Goal: Browse casually: Explore the website without a specific task or goal

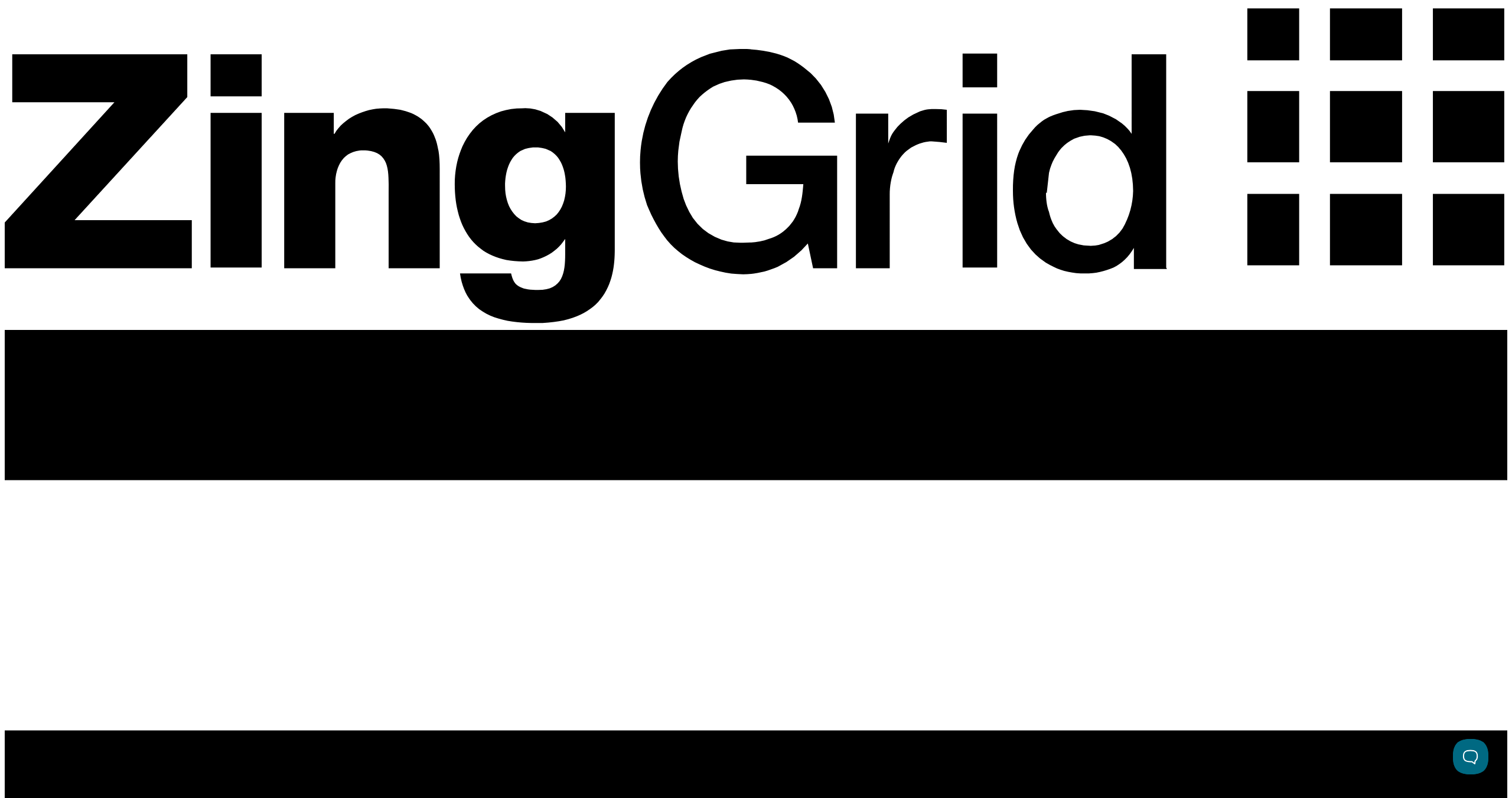
scroll to position [0, 12]
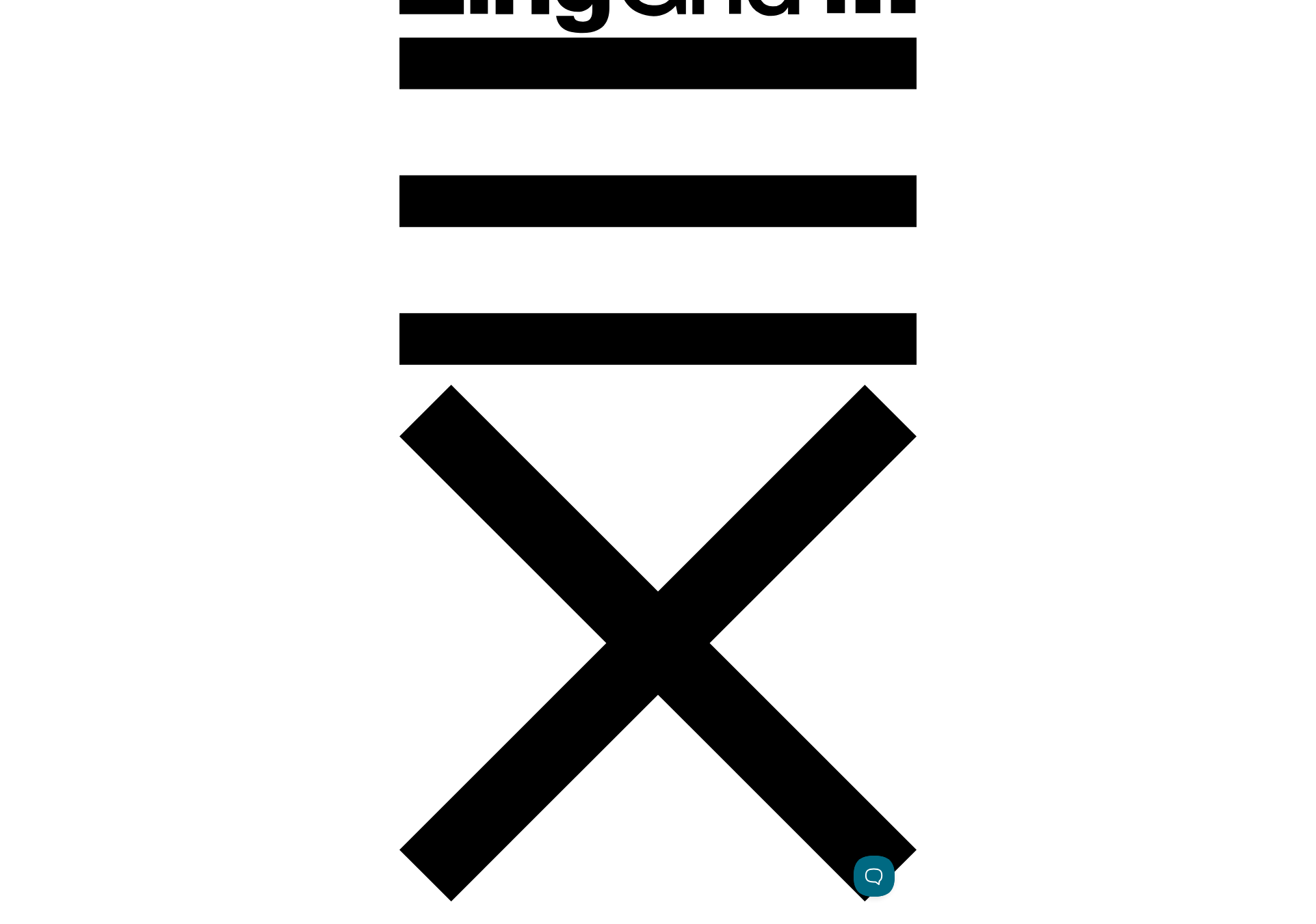
scroll to position [77, 0]
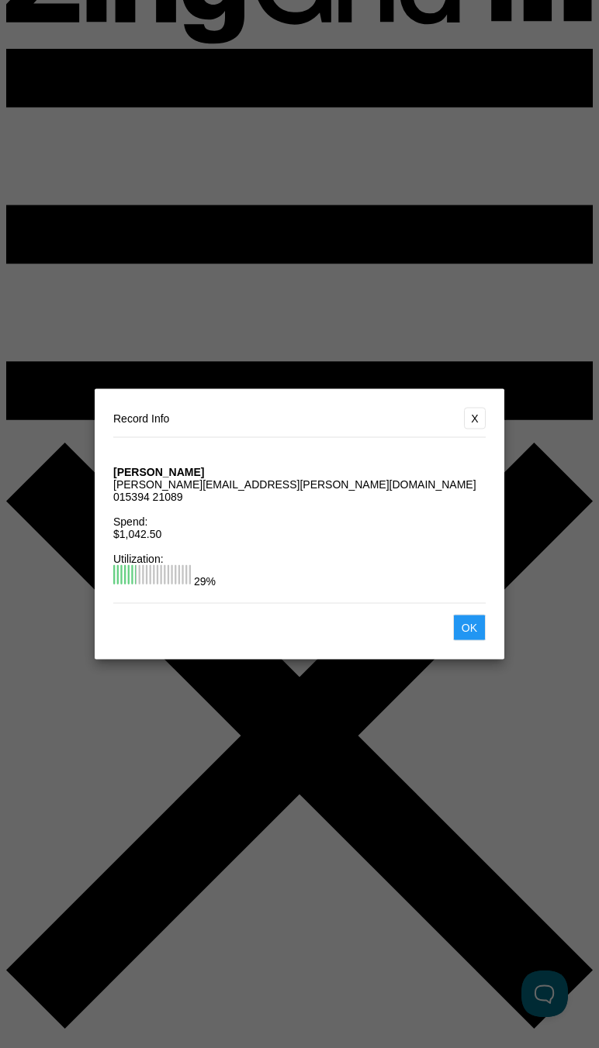
drag, startPoint x: 478, startPoint y: 329, endPoint x: 503, endPoint y: 324, distance: 25.4
click at [478, 408] on button "X" at bounding box center [475, 419] width 22 height 22
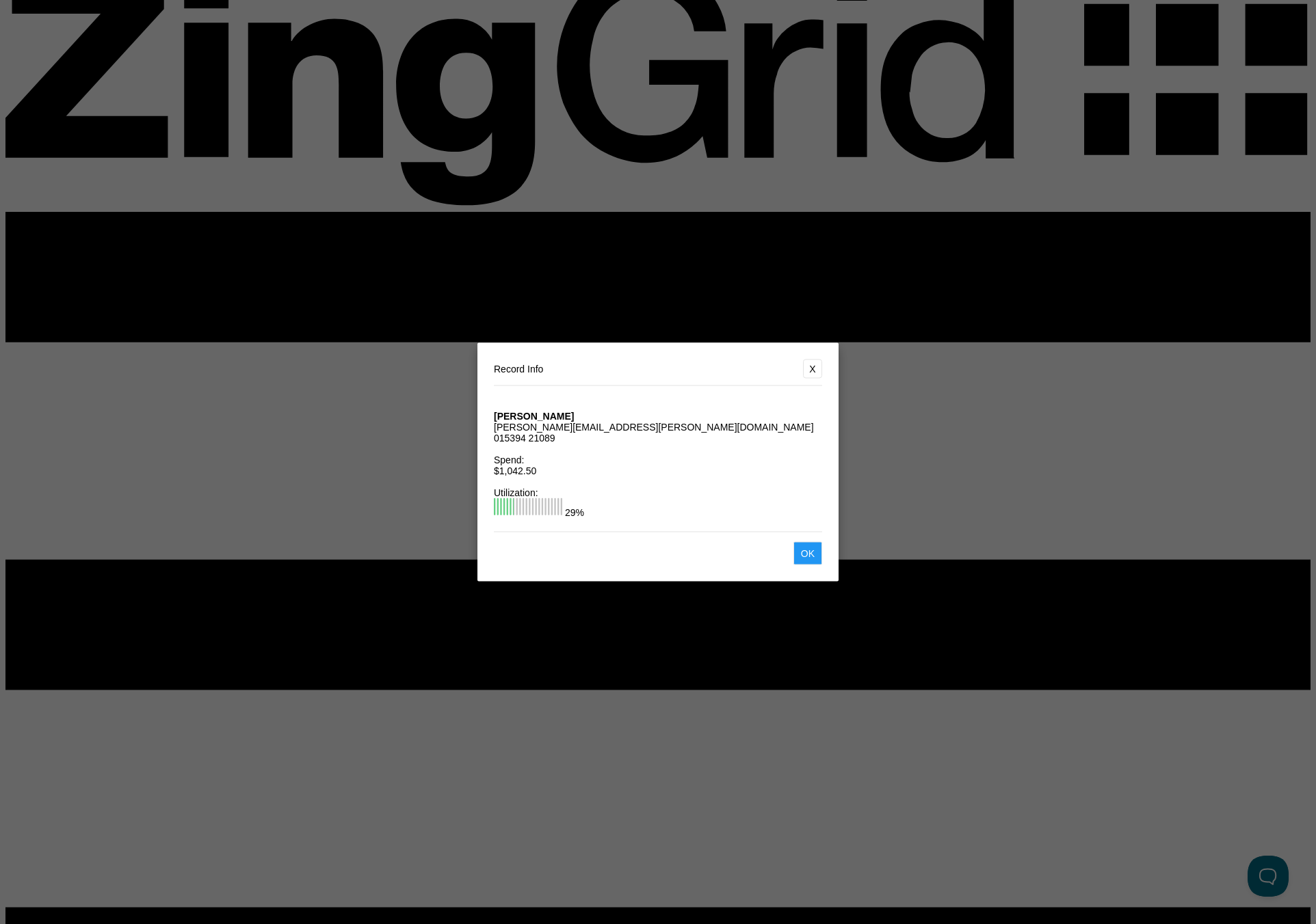
drag, startPoint x: 816, startPoint y: 294, endPoint x: 848, endPoint y: 285, distance: 33.2
click at [816, 360] on button "X" at bounding box center [812, 369] width 19 height 19
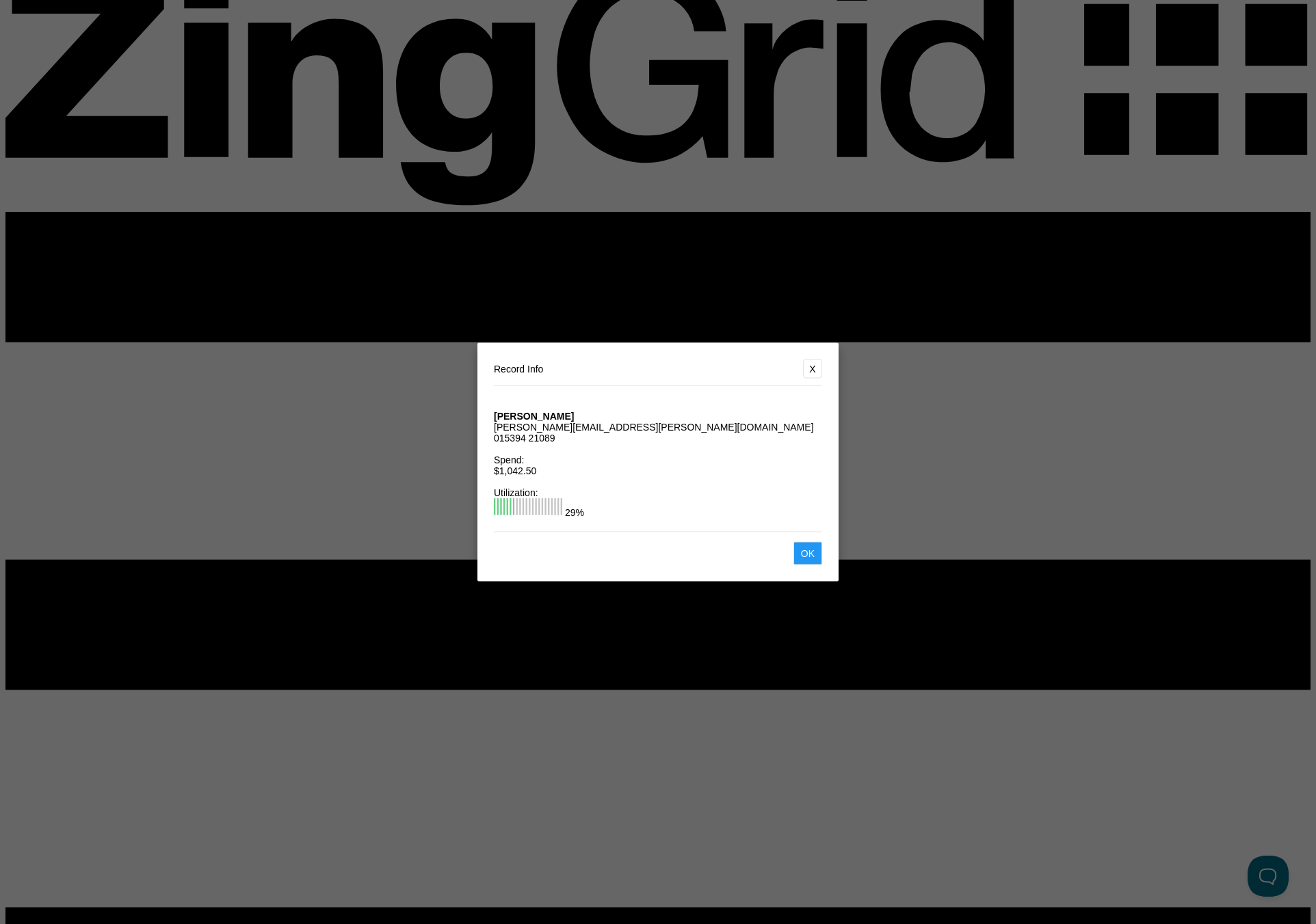
scroll to position [75, 0]
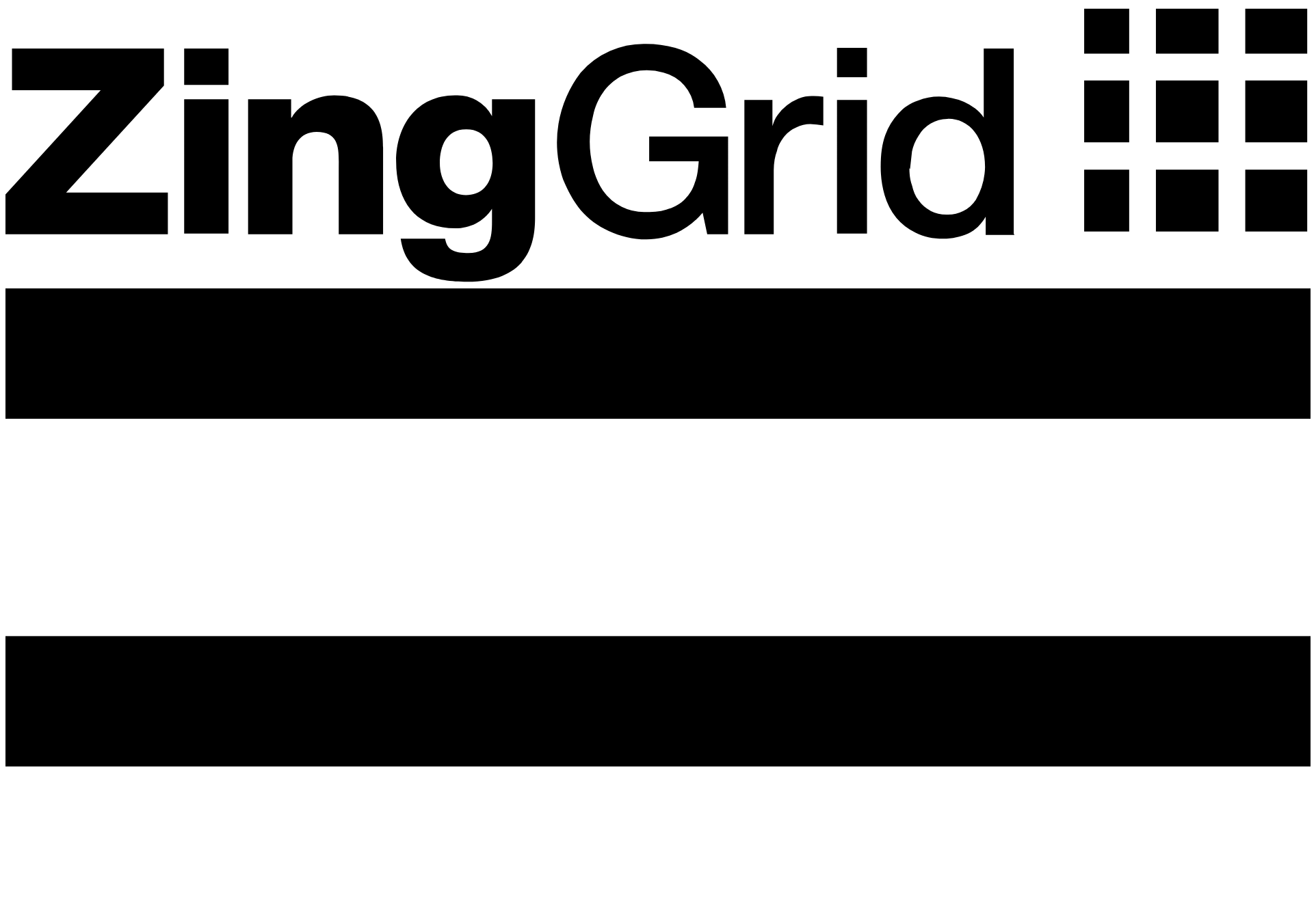
scroll to position [75, 0]
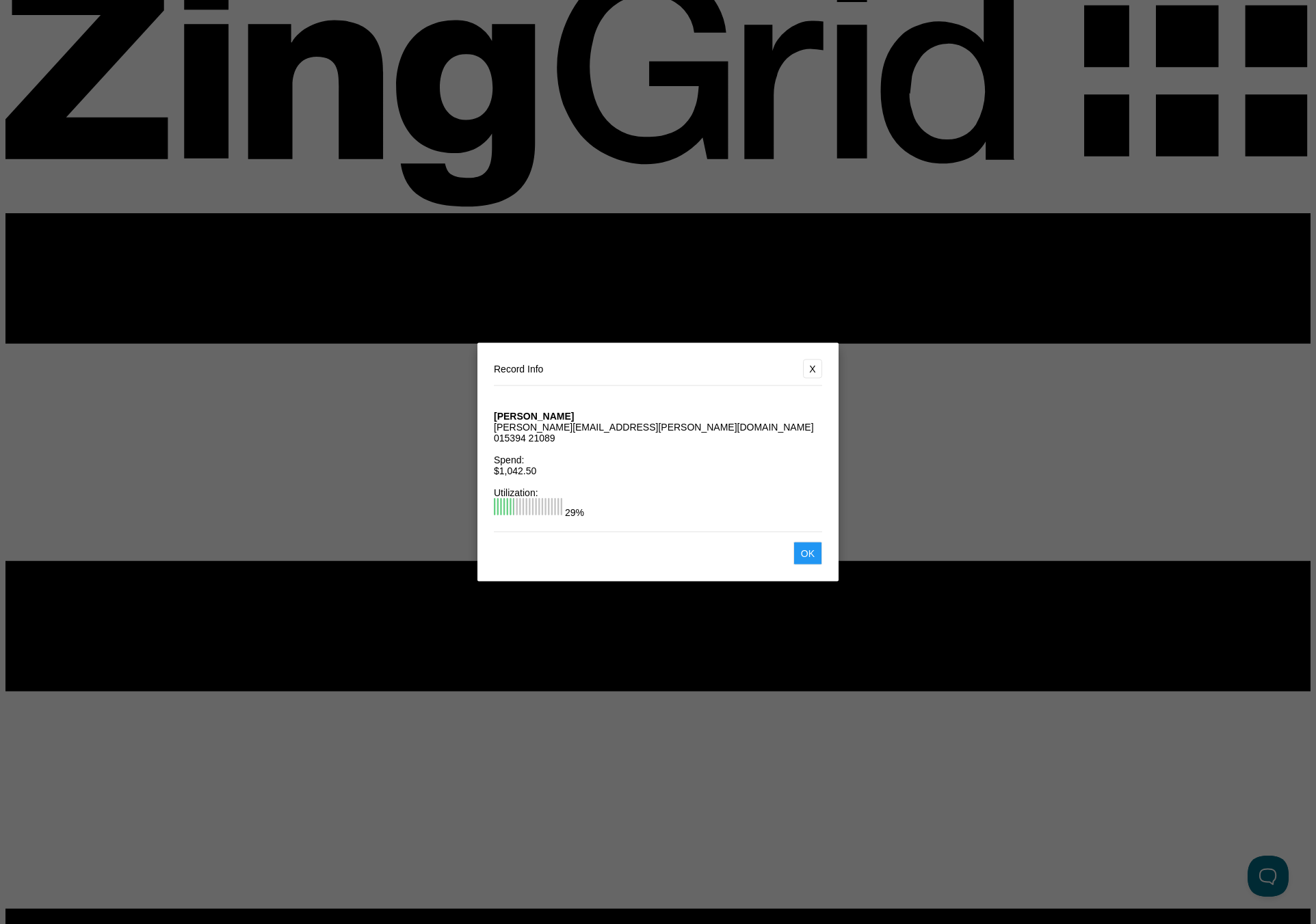
scroll to position [0, 0]
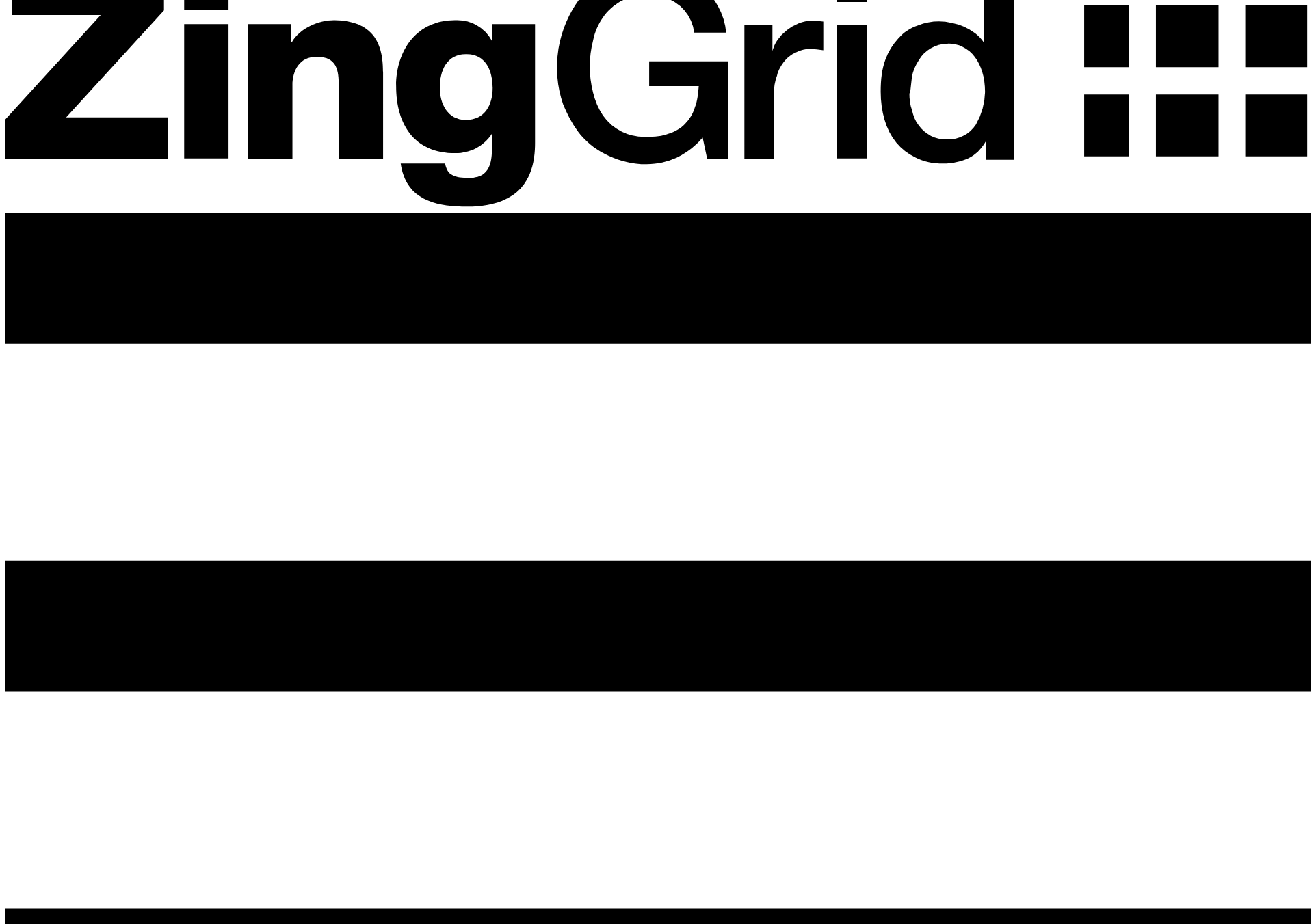
scroll to position [75, 0]
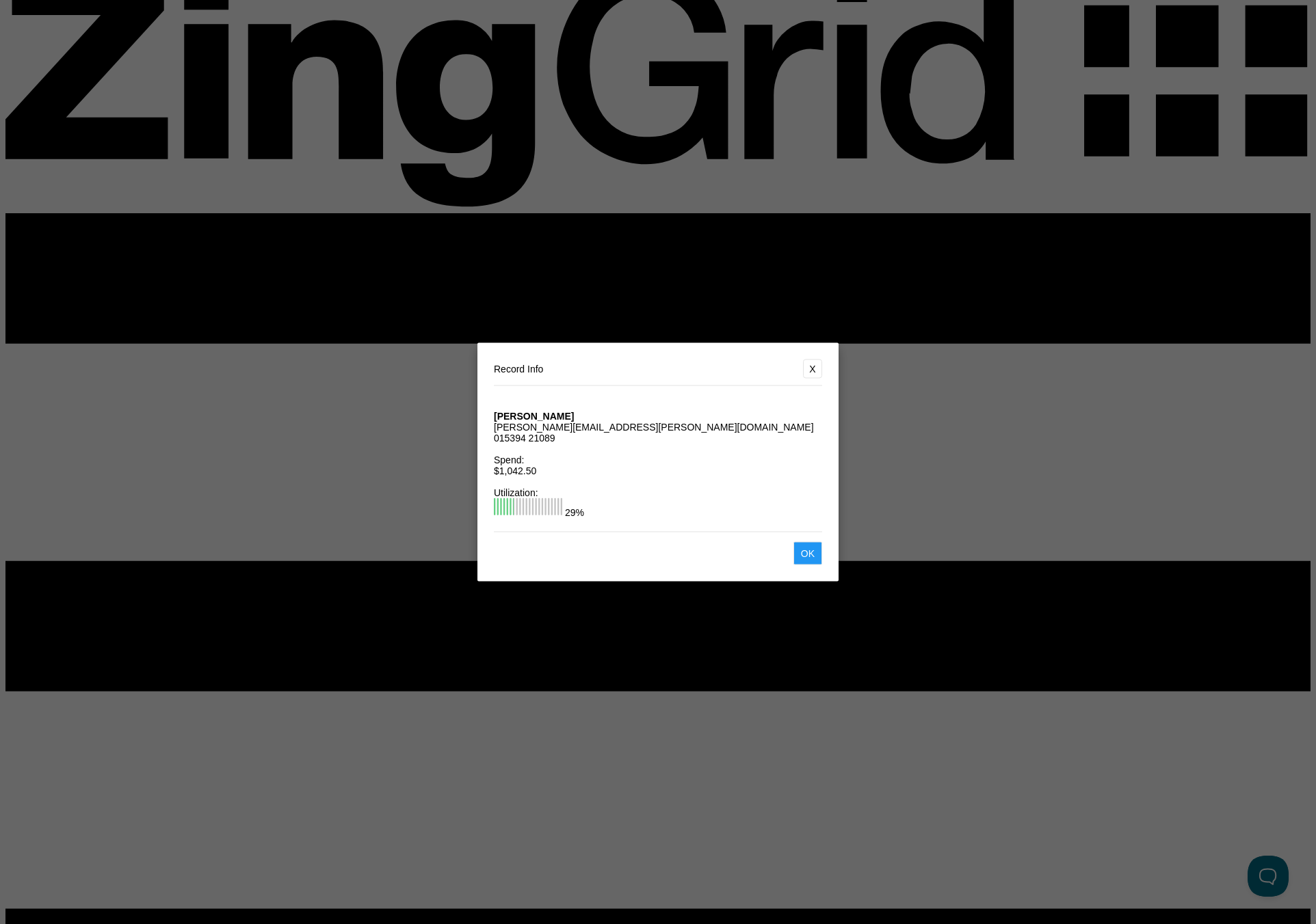
scroll to position [0, 0]
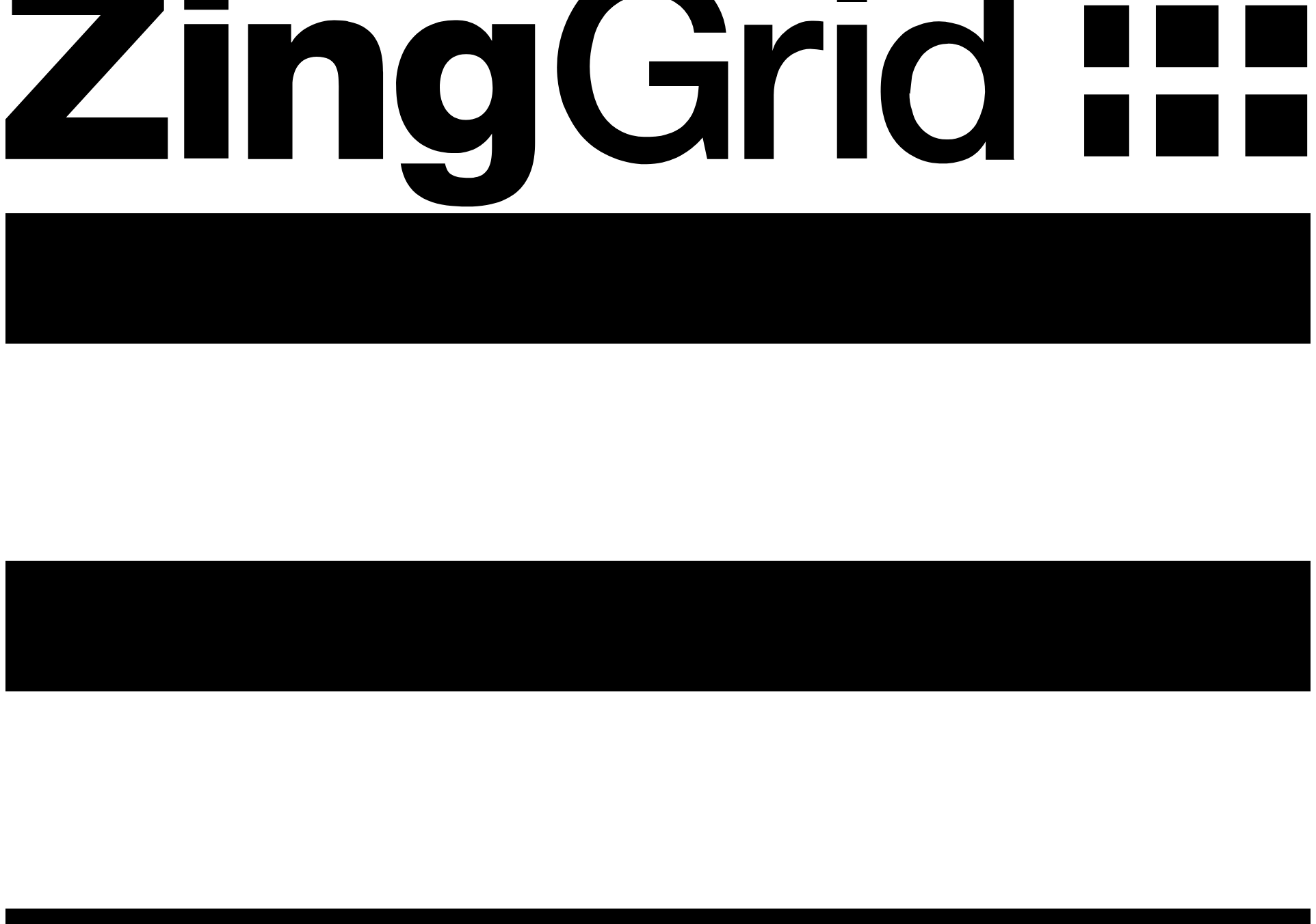
scroll to position [75, 0]
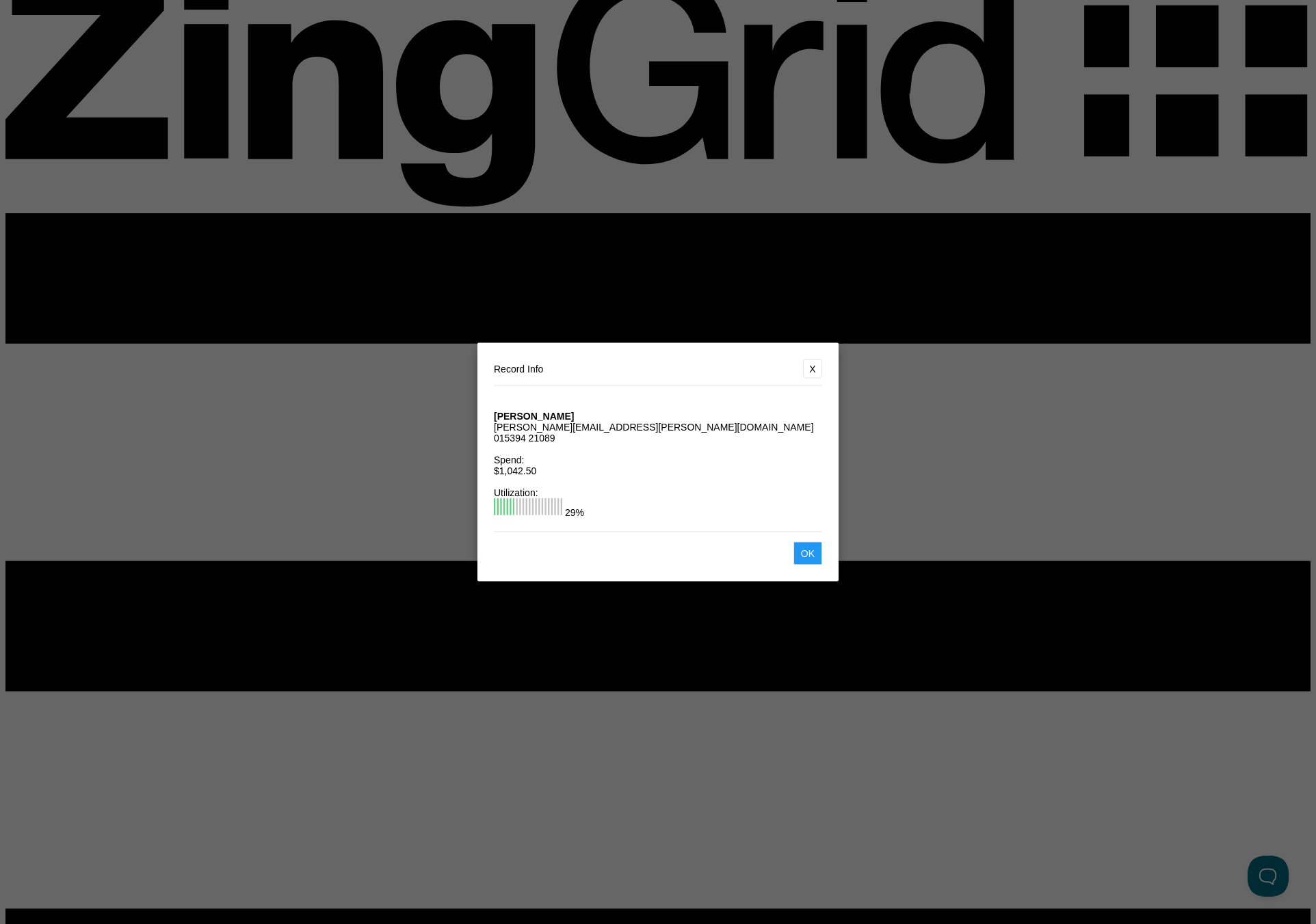
scroll to position [0, 0]
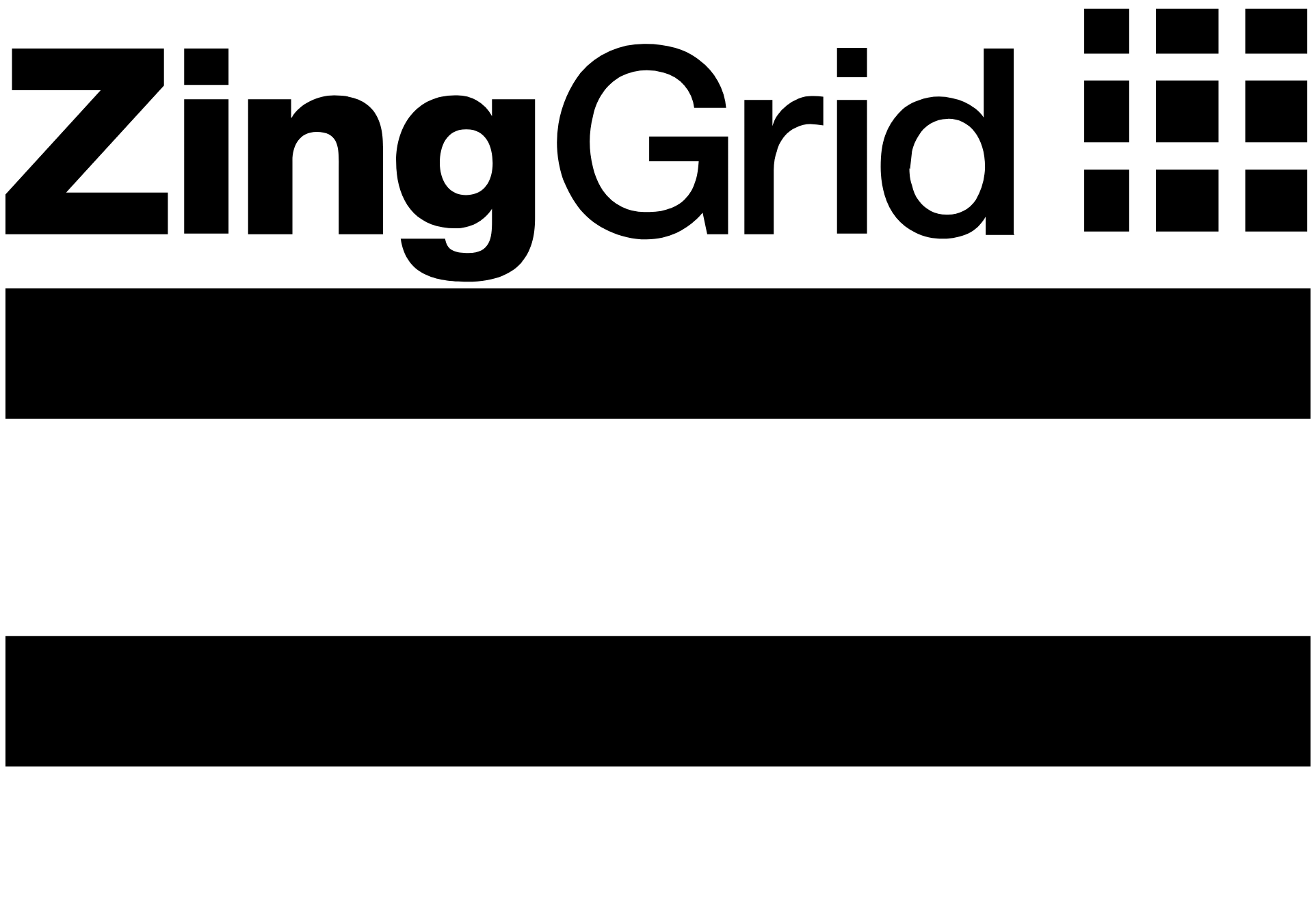
scroll to position [75, 0]
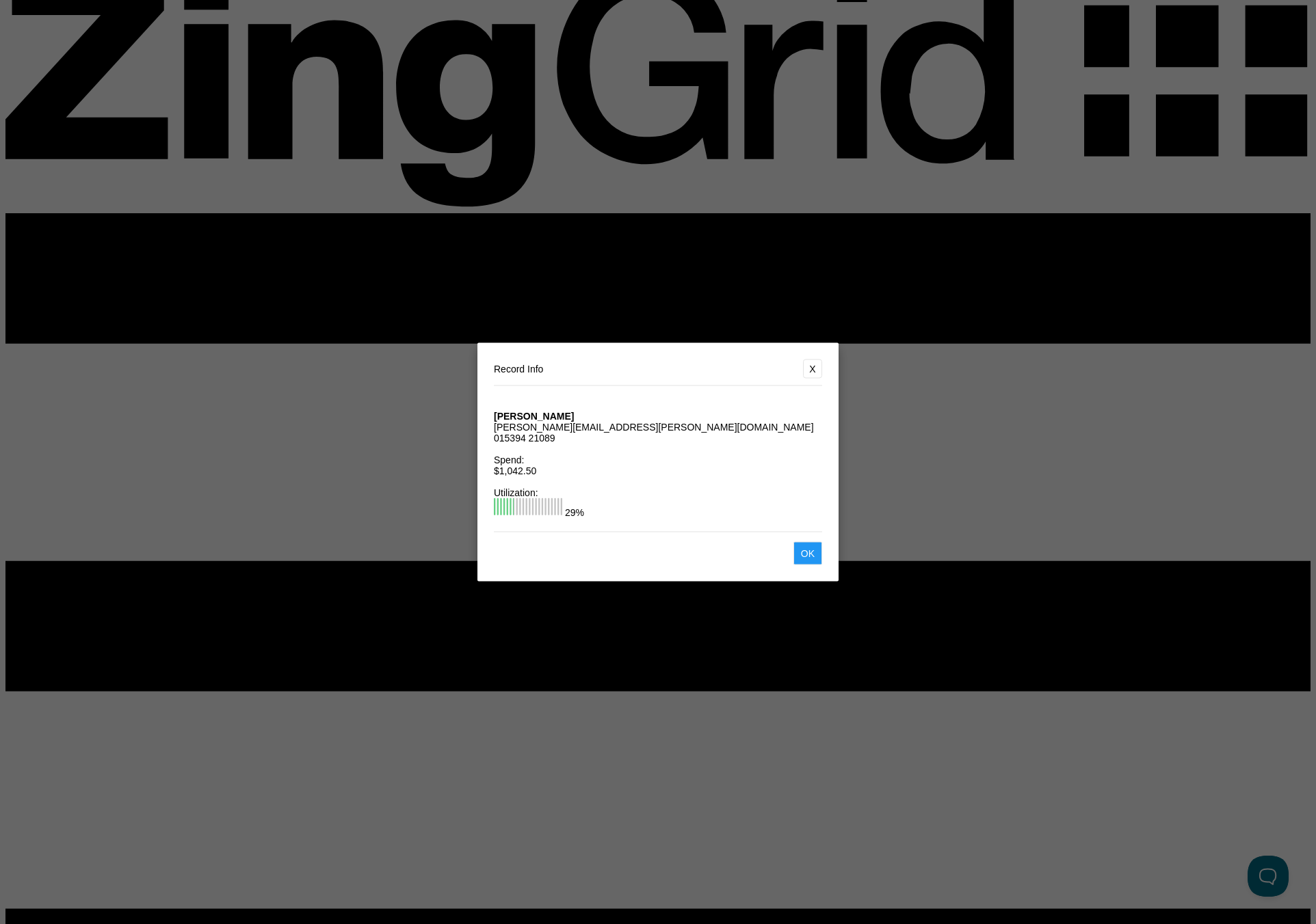
scroll to position [0, 0]
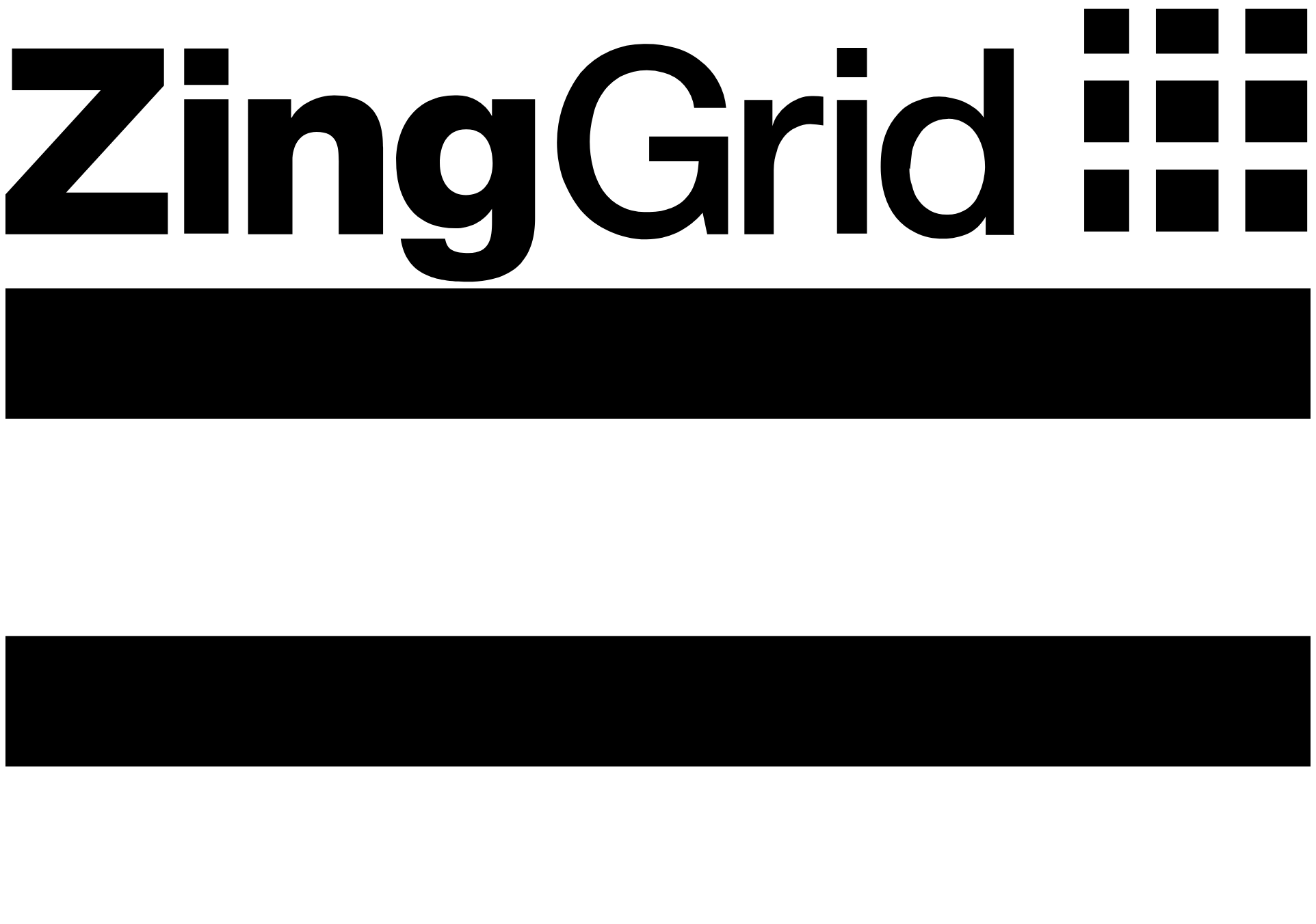
scroll to position [75, 0]
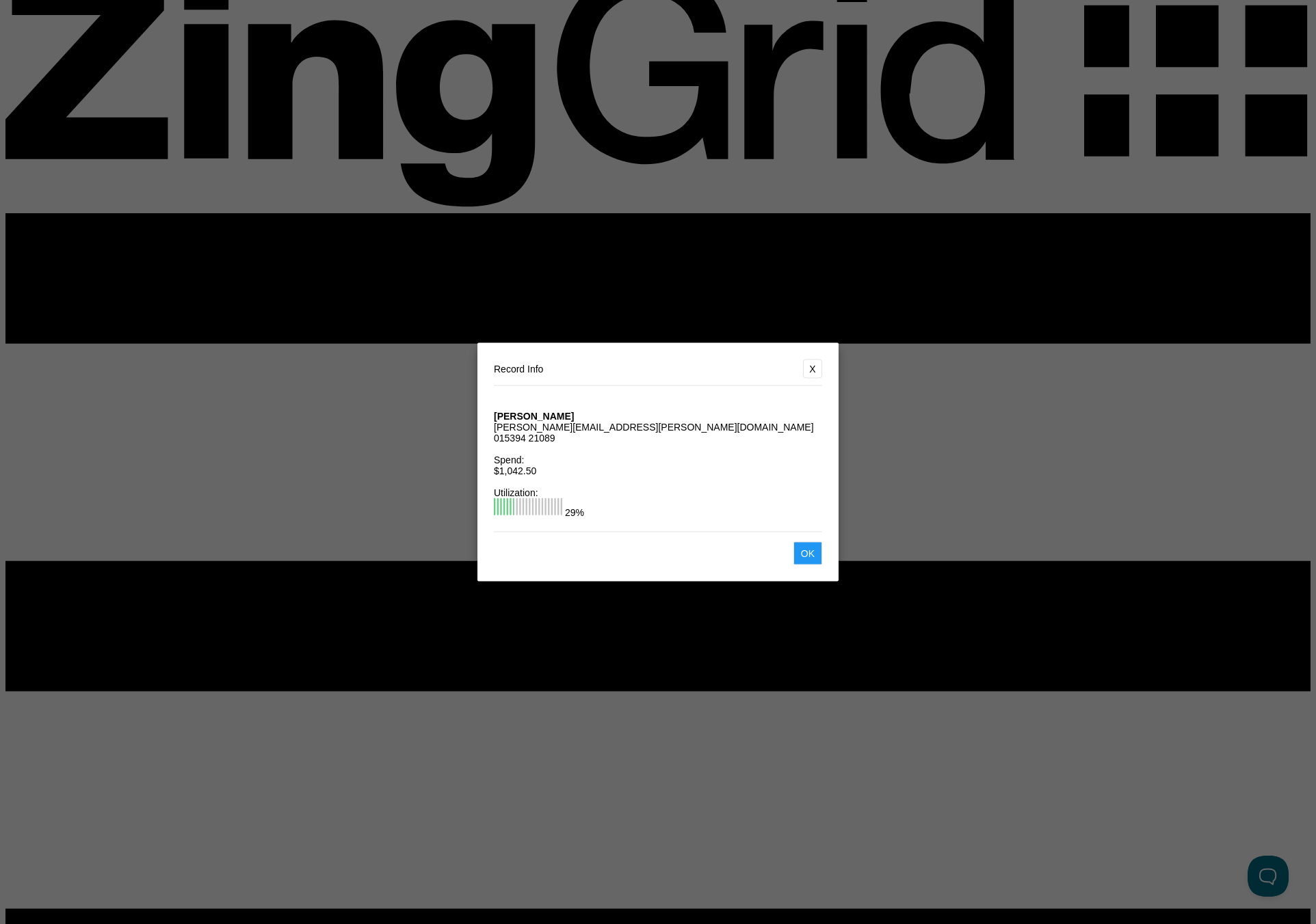
scroll to position [0, 0]
drag, startPoint x: 1267, startPoint y: 84, endPoint x: 1307, endPoint y: 42, distance: 58.0
click at [1267, 84] on dialog "Record Info X Melissa Johnston melissa.johnston@angelfire.com 015394 21089 Spen…" at bounding box center [658, 462] width 1316 height 924
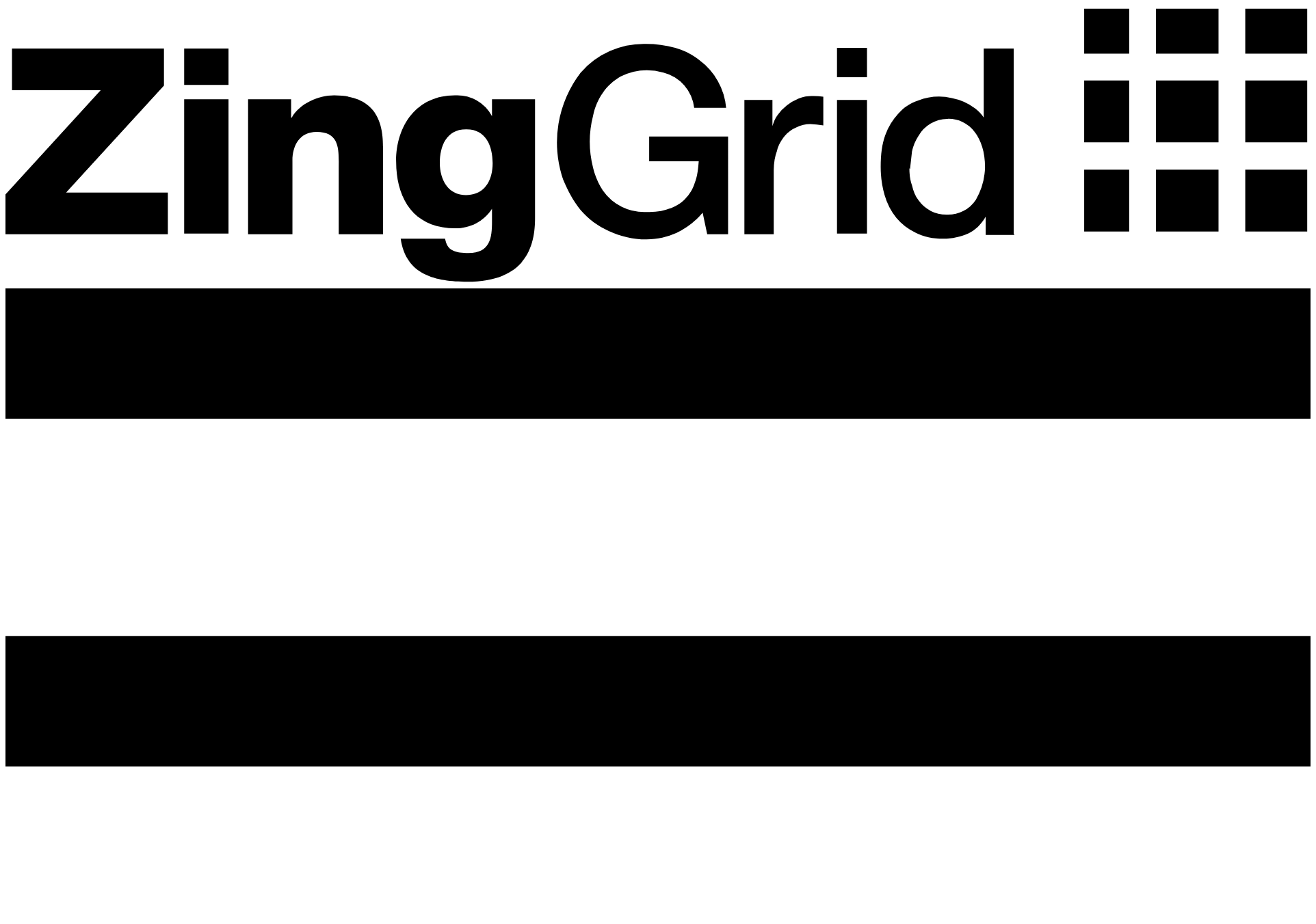
scroll to position [75, 0]
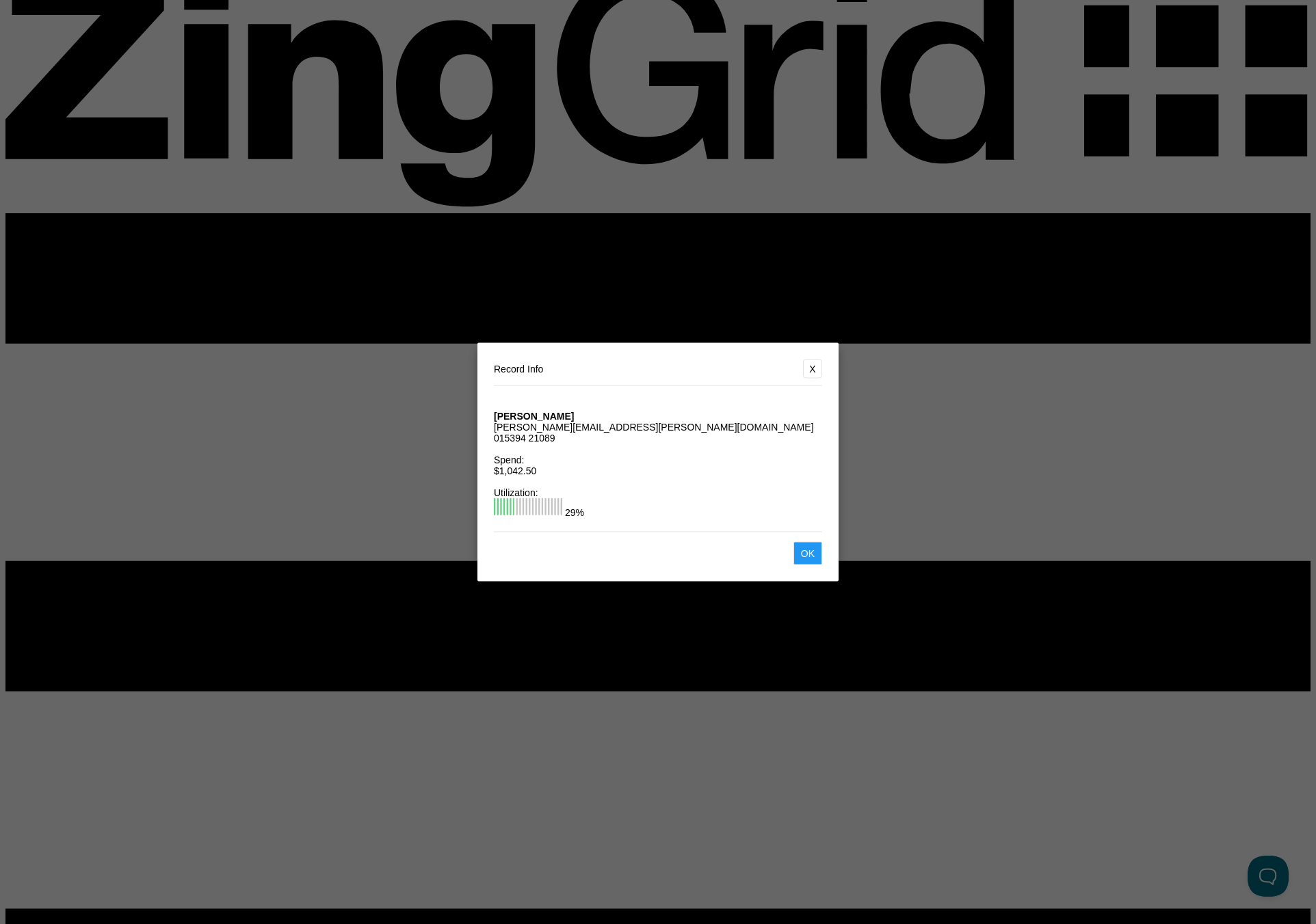
scroll to position [0, 0]
click at [1194, 224] on dialog "Record Info X Melissa Johnston melissa.johnston@angelfire.com 015394 21089 Spen…" at bounding box center [658, 462] width 1316 height 924
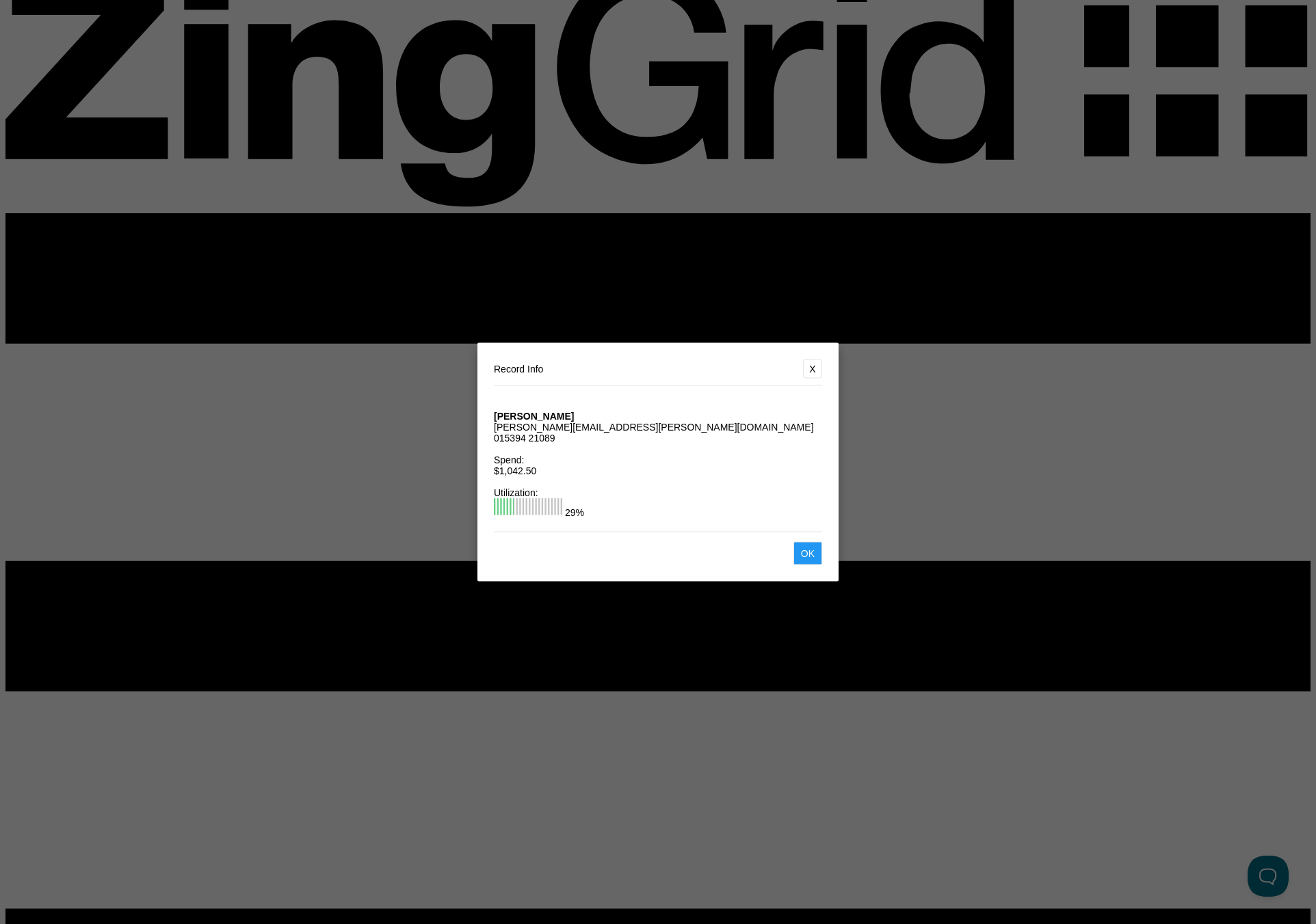
click at [1177, 158] on dialog "Record Info X [PERSON_NAME] [PERSON_NAME][EMAIL_ADDRESS][PERSON_NAME][DOMAIN_NA…" at bounding box center [658, 462] width 1316 height 924
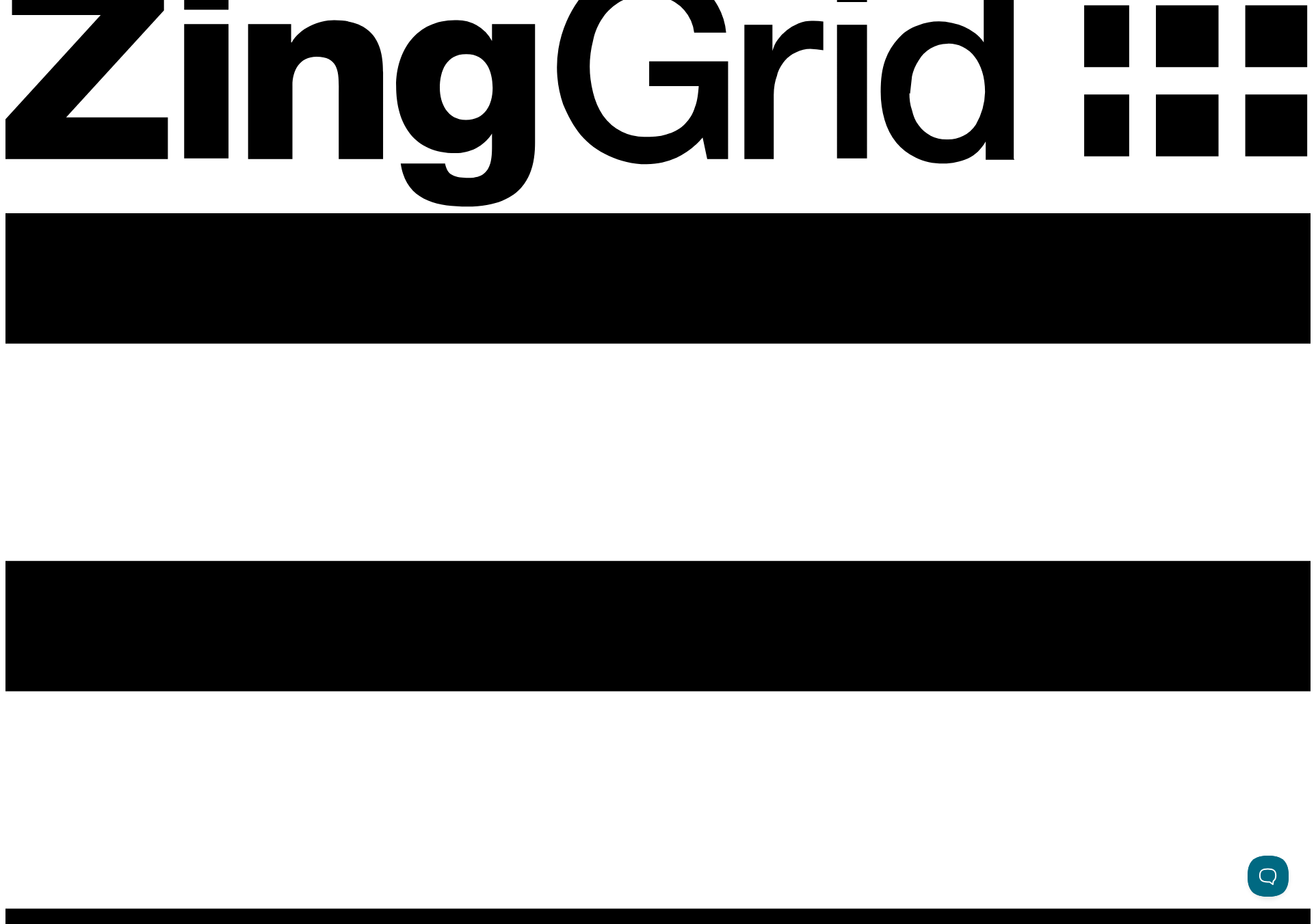
drag, startPoint x: 1175, startPoint y: 182, endPoint x: 1138, endPoint y: 190, distance: 37.9
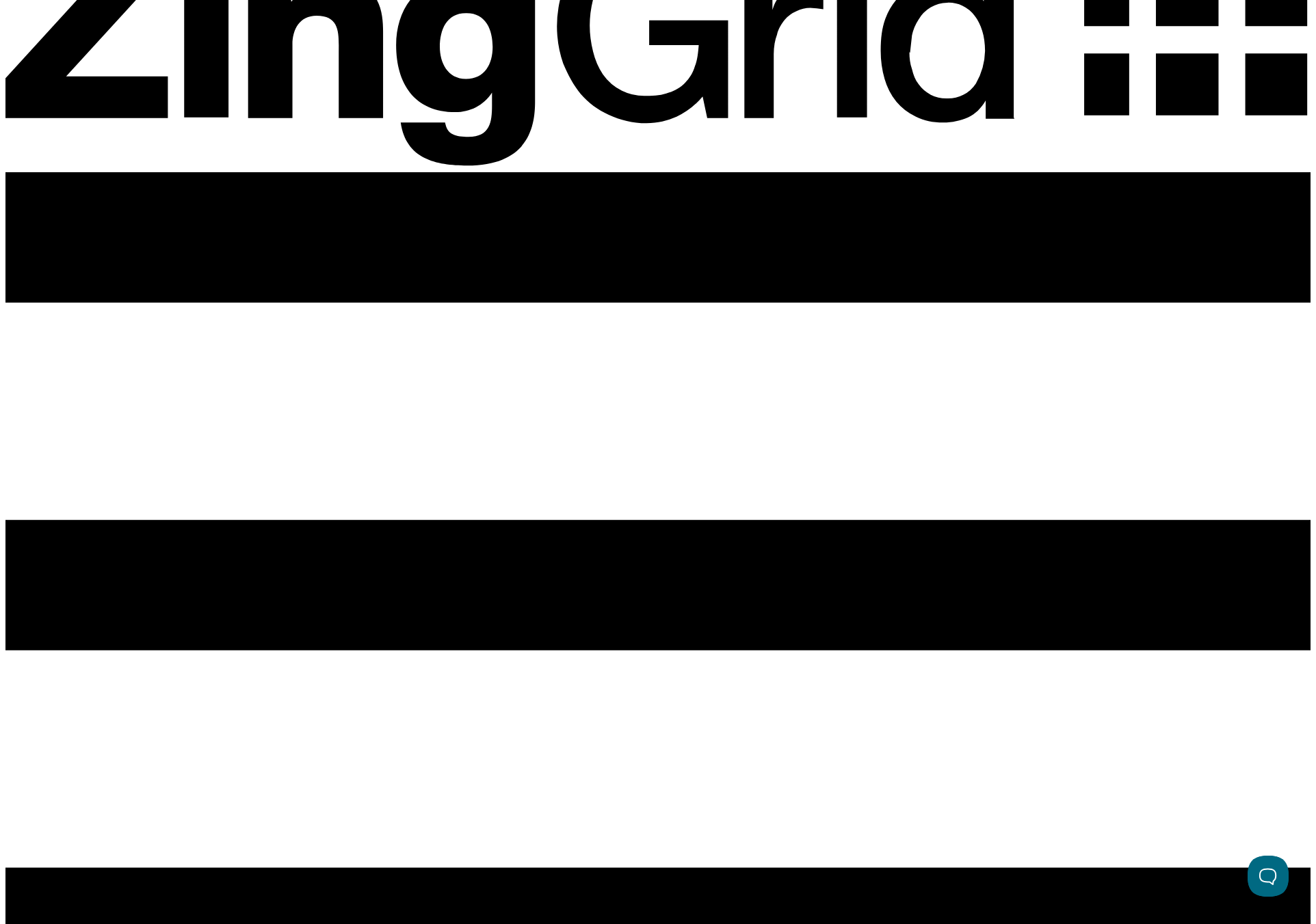
scroll to position [104, 0]
